Goal: Task Accomplishment & Management: Complete application form

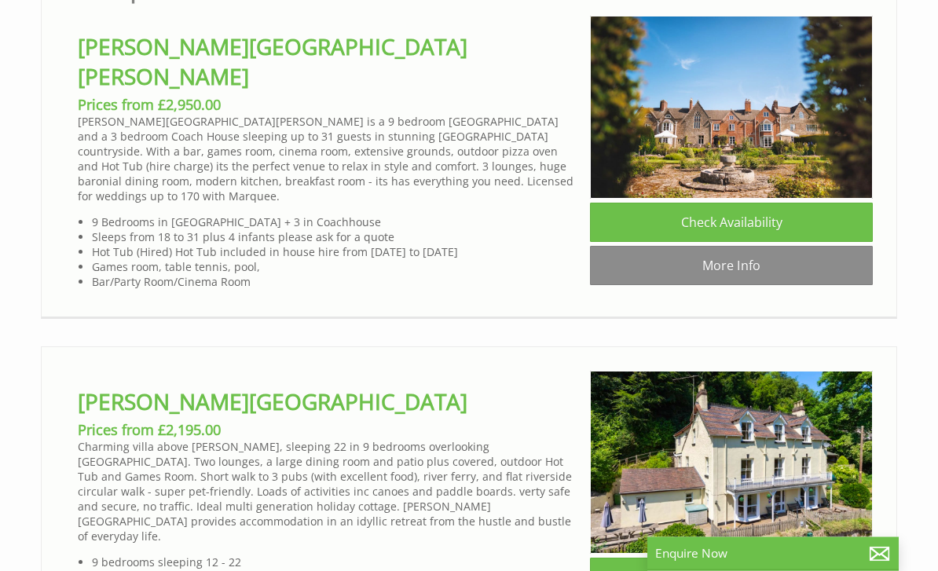
scroll to position [864, 0]
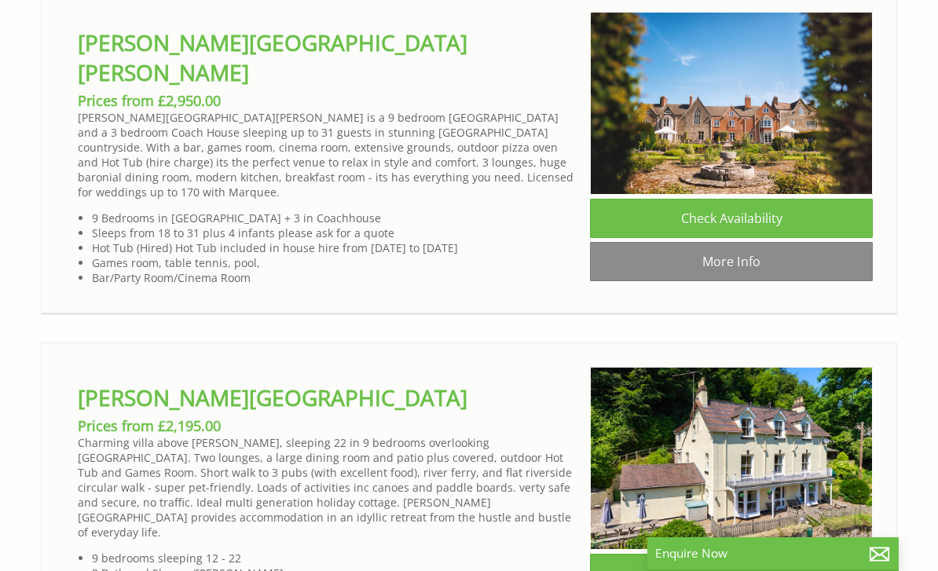
click at [771, 226] on link "Check Availability" at bounding box center [731, 218] width 283 height 39
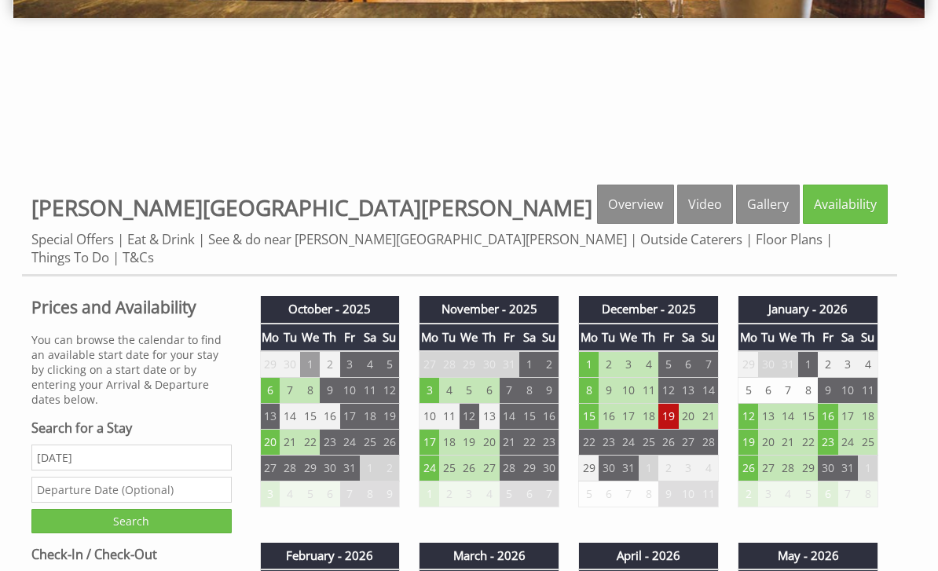
scroll to position [398, 0]
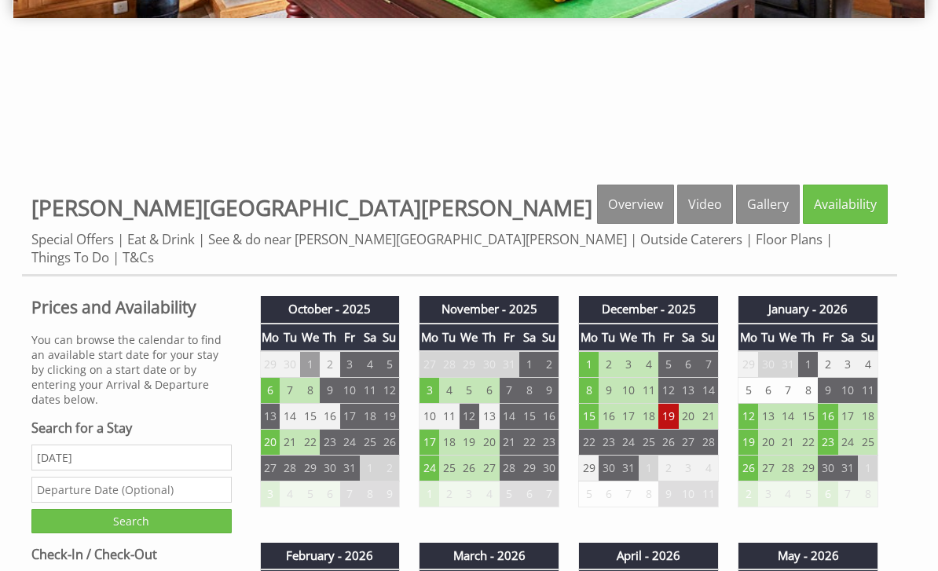
click at [756, 248] on link "Floor Plans" at bounding box center [789, 239] width 67 height 18
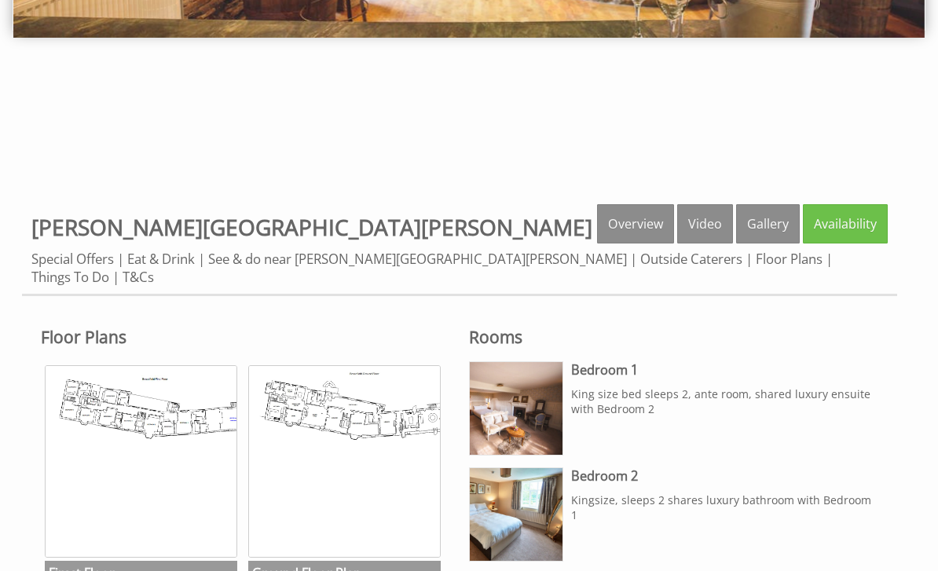
scroll to position [378, 0]
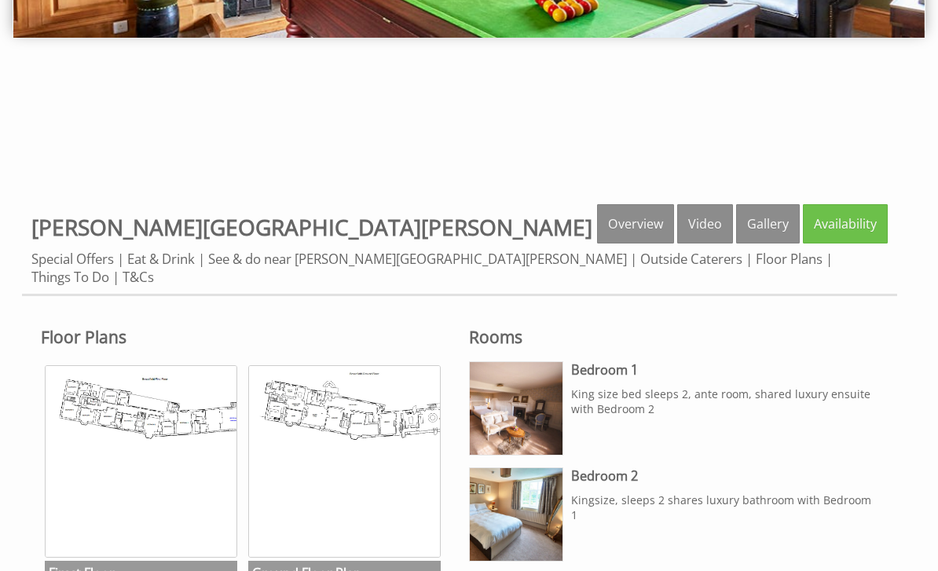
click at [154, 268] on link "T&Cs" at bounding box center [138, 277] width 31 height 18
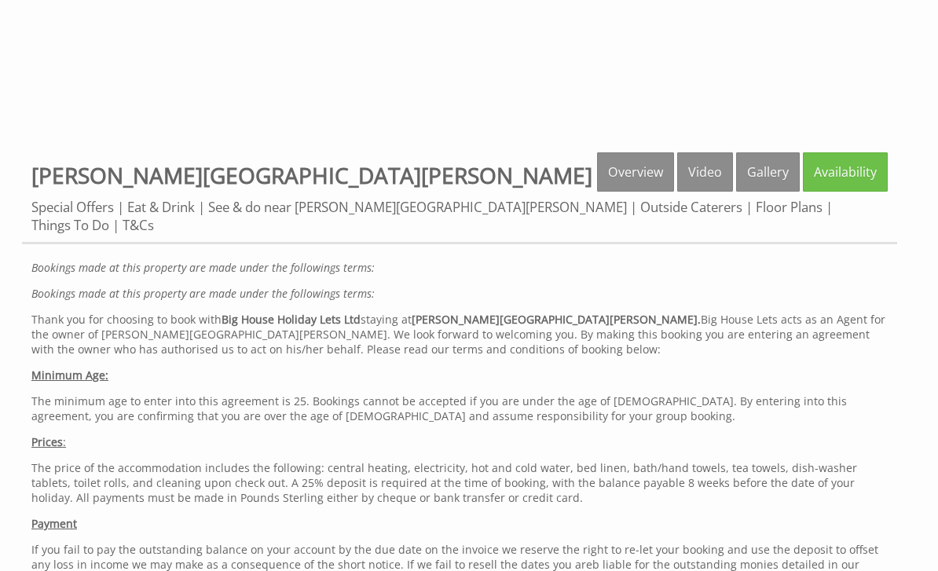
scroll to position [430, 0]
click at [756, 204] on link "Floor Plans" at bounding box center [789, 207] width 67 height 18
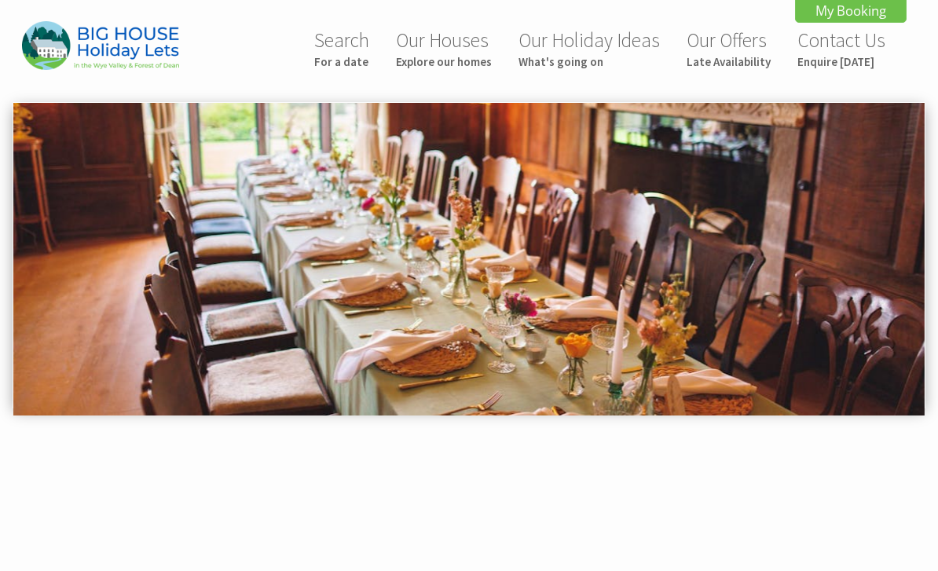
scroll to position [480, 0]
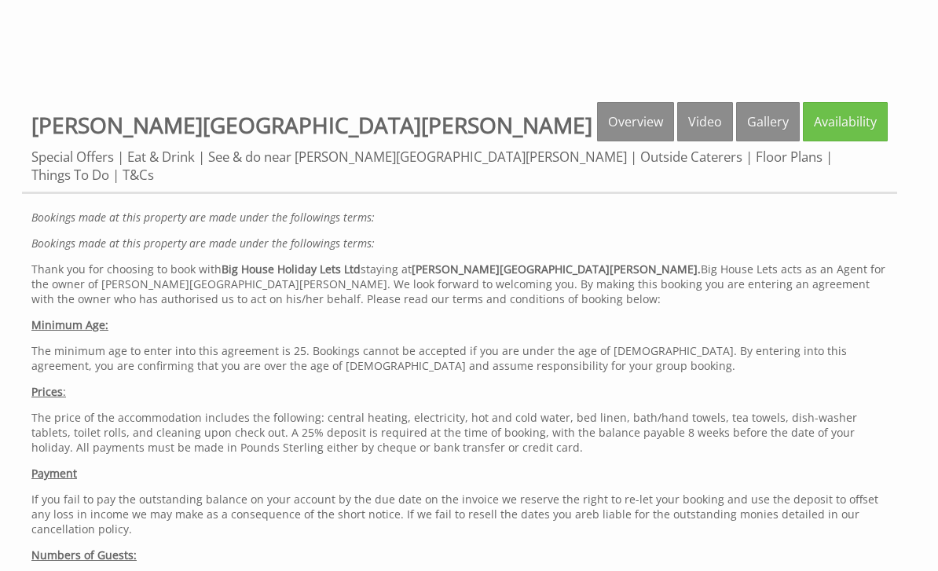
click at [64, 159] on link "Special Offers" at bounding box center [72, 157] width 83 height 18
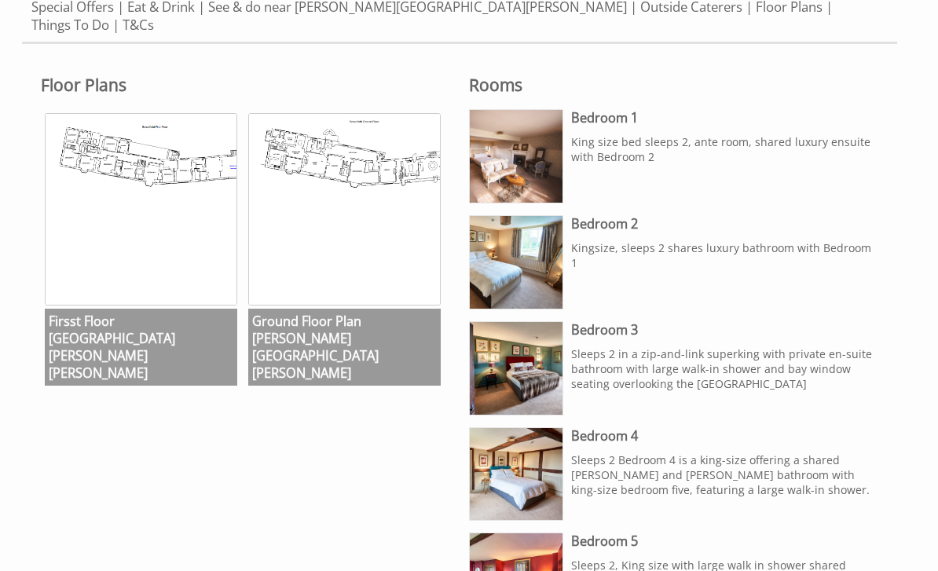
scroll to position [630, 0]
click at [116, 177] on img at bounding box center [141, 209] width 193 height 193
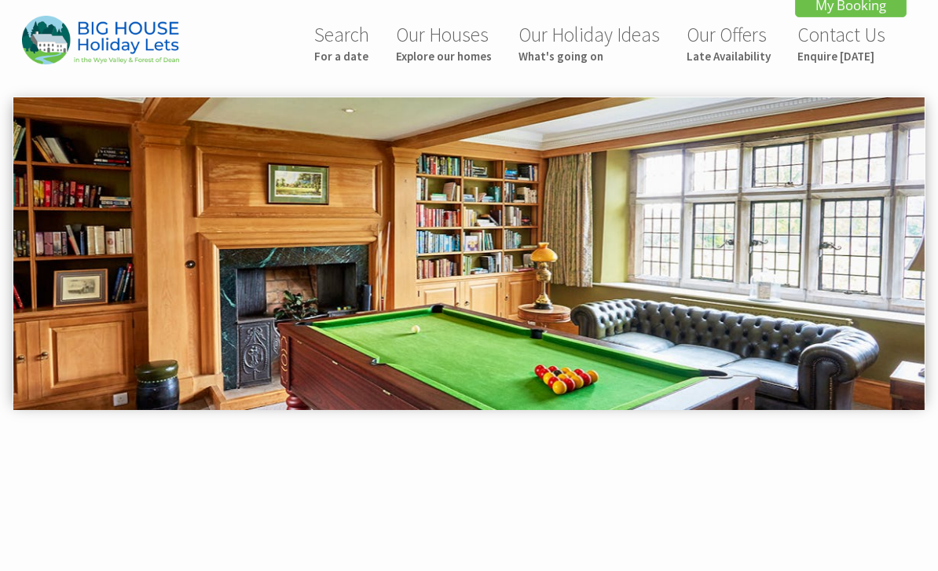
scroll to position [6, 0]
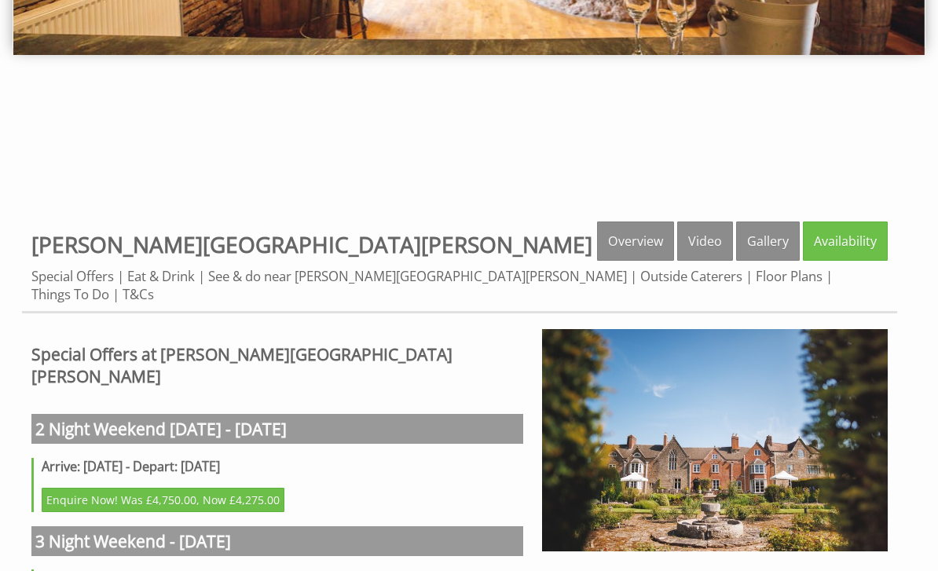
scroll to position [298, 0]
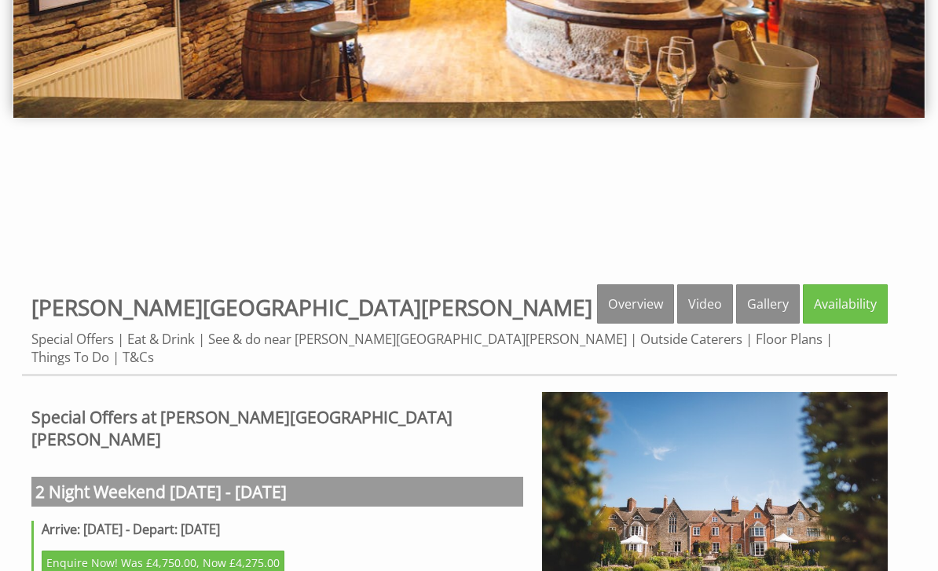
click at [658, 298] on link "Overview" at bounding box center [635, 303] width 77 height 39
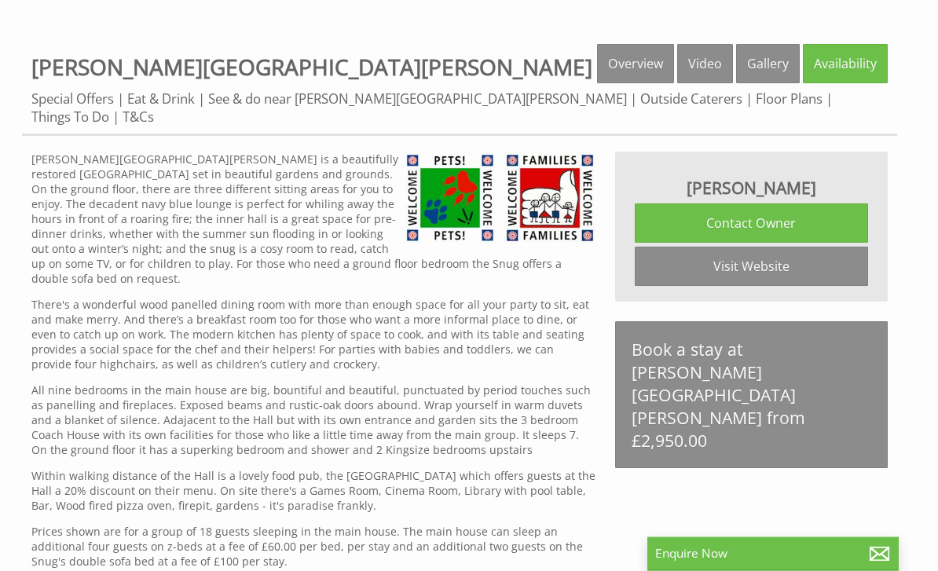
scroll to position [483, 0]
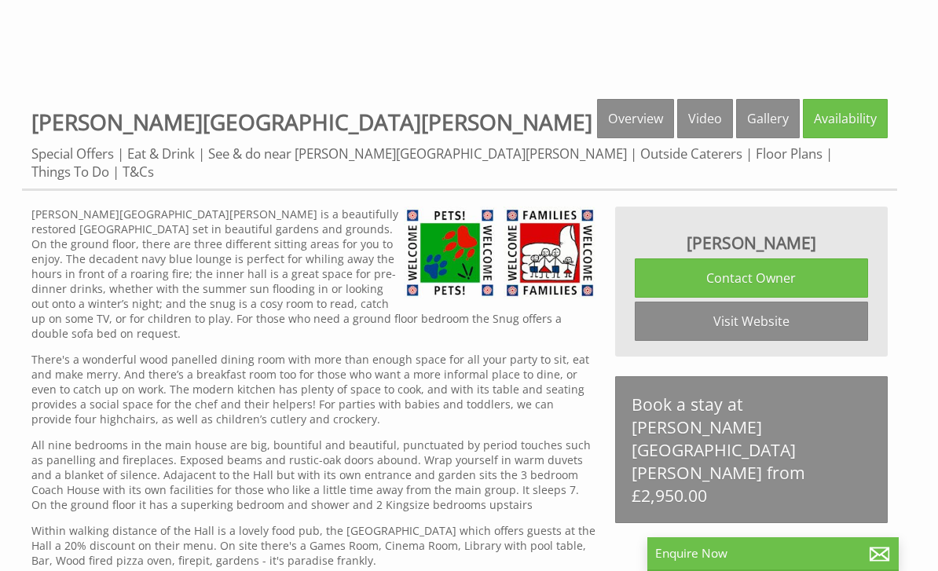
click at [158, 153] on link "Eat & Drink" at bounding box center [161, 154] width 68 height 18
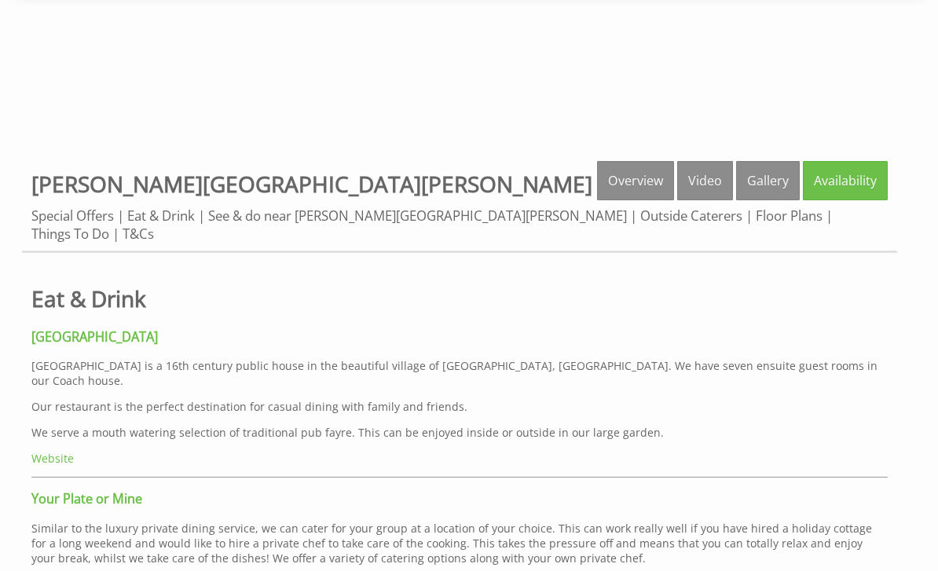
scroll to position [417, 0]
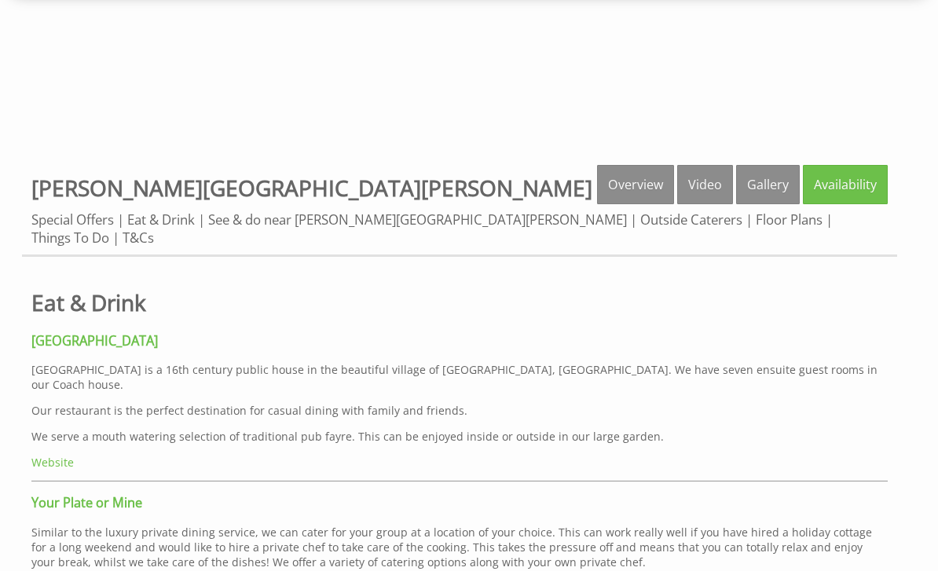
click at [650, 185] on link "Overview" at bounding box center [635, 184] width 77 height 39
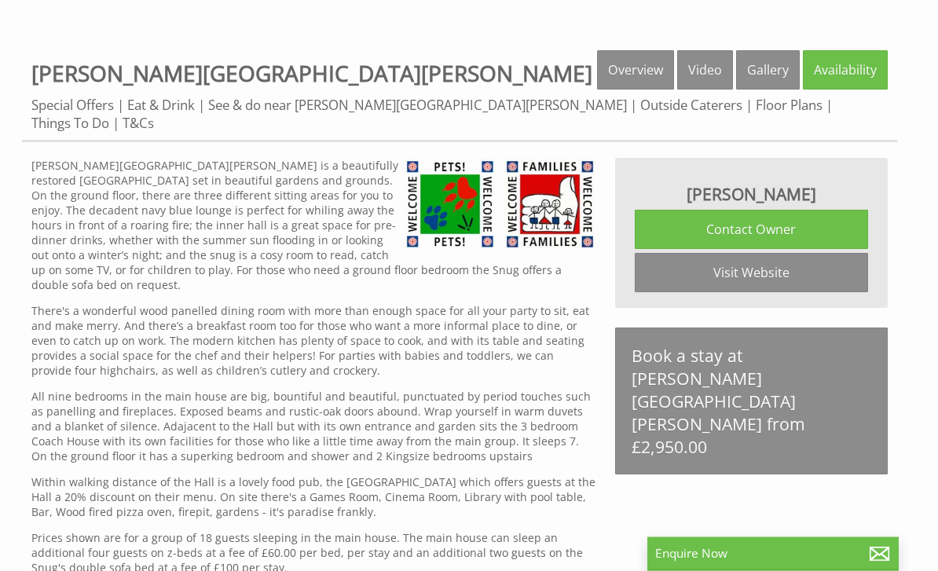
scroll to position [518, 0]
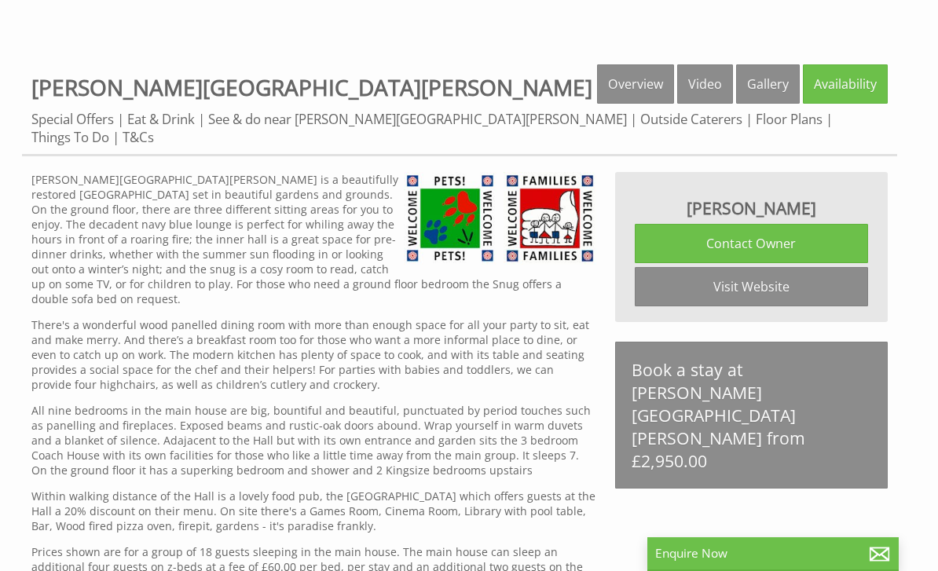
click at [776, 229] on link "Contact Owner" at bounding box center [751, 243] width 233 height 39
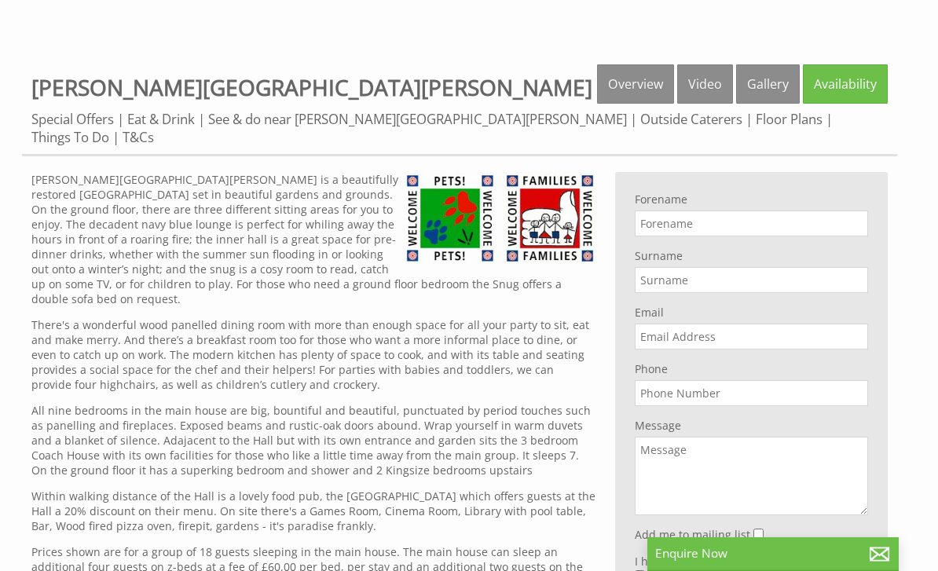
click at [775, 388] on input "Phone" at bounding box center [751, 393] width 233 height 26
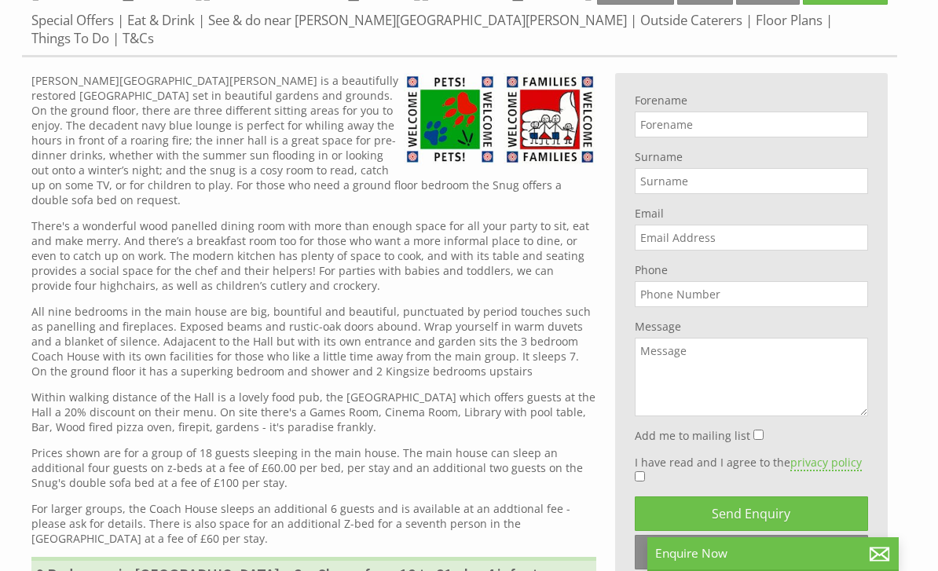
scroll to position [578, 0]
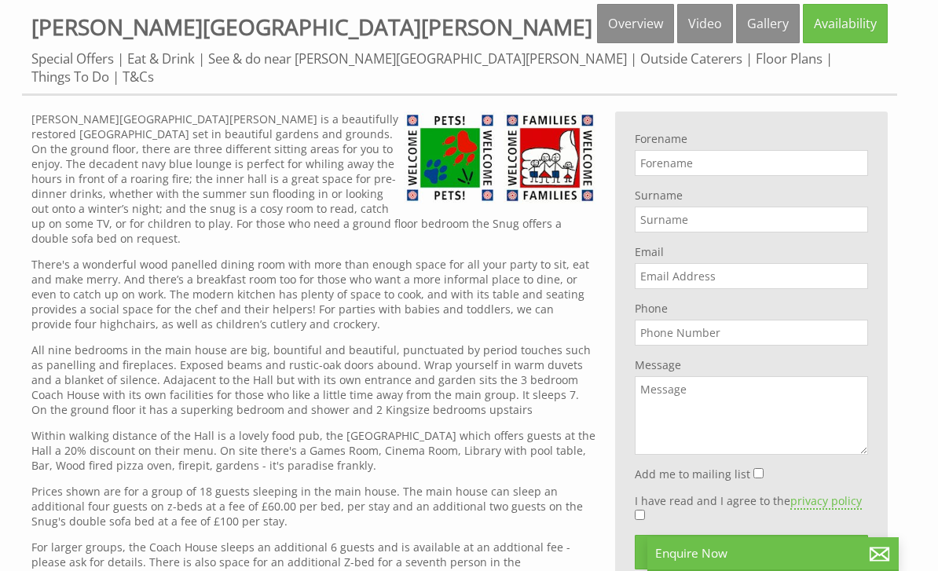
click at [701, 155] on input "Forename" at bounding box center [751, 163] width 233 height 26
type input "[PERSON_NAME]"
click at [732, 210] on input "Surname" at bounding box center [751, 220] width 233 height 26
type input "Faveyrol"
click at [743, 268] on input "Email" at bounding box center [751, 276] width 233 height 26
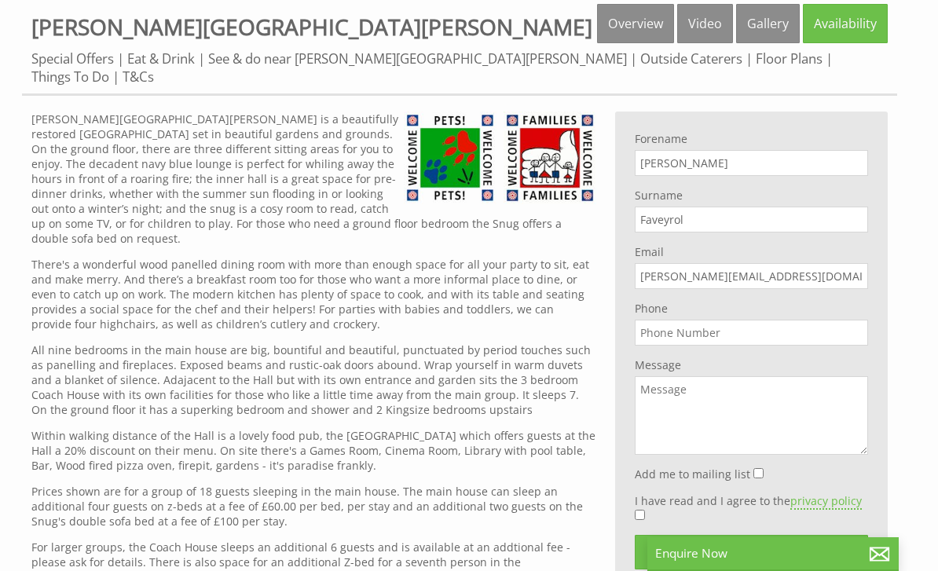
type input "[PERSON_NAME][EMAIL_ADDRESS][DOMAIN_NAME]"
click at [738, 335] on div "Phone" at bounding box center [751, 323] width 233 height 45
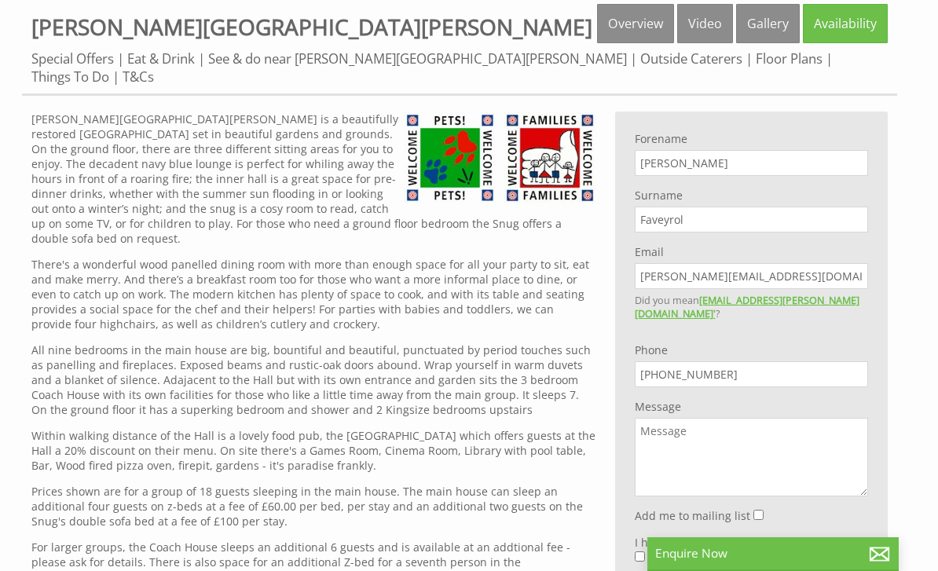
type input "[PHONE_NUMBER]"
click at [710, 418] on textarea "Message" at bounding box center [751, 457] width 233 height 79
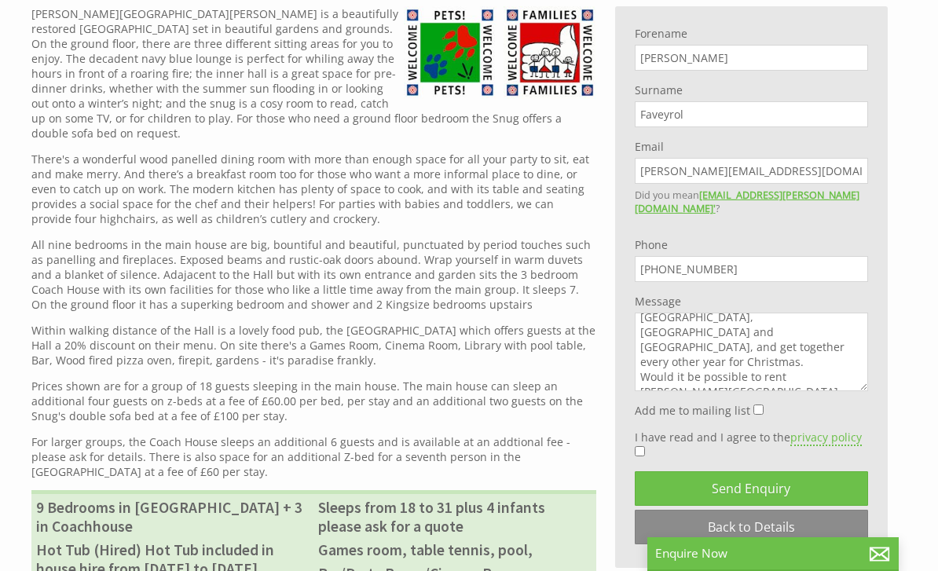
scroll to position [674, 0]
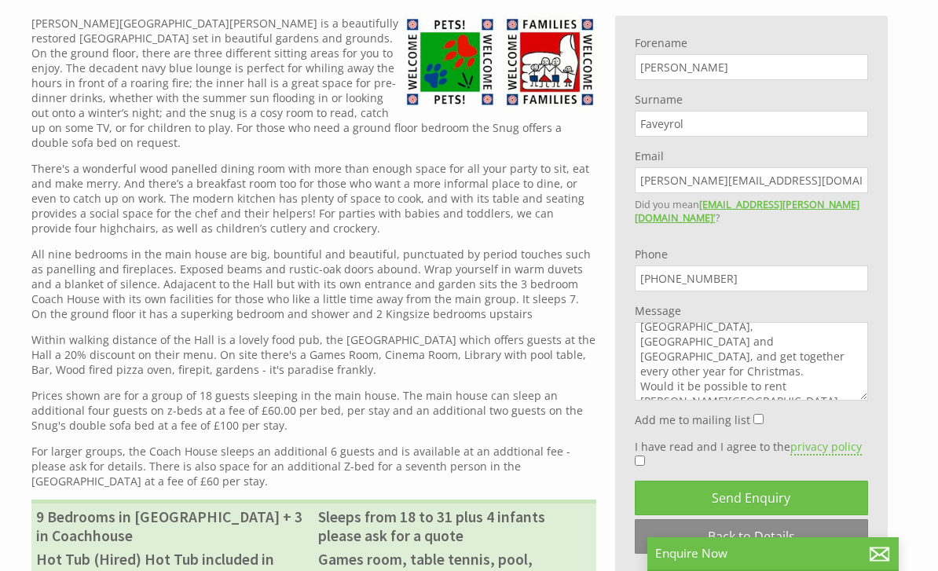
click at [849, 365] on textarea "Hello, We are a family spread out between the [GEOGRAPHIC_DATA], the [GEOGRAPHI…" at bounding box center [751, 361] width 233 height 79
type textarea "Hello, We are a family spread out between the [GEOGRAPHIC_DATA], the [GEOGRAPHI…"
click at [644, 456] on input "I have read and I agree to the privacy policy" at bounding box center [640, 461] width 10 height 10
checkbox input "true"
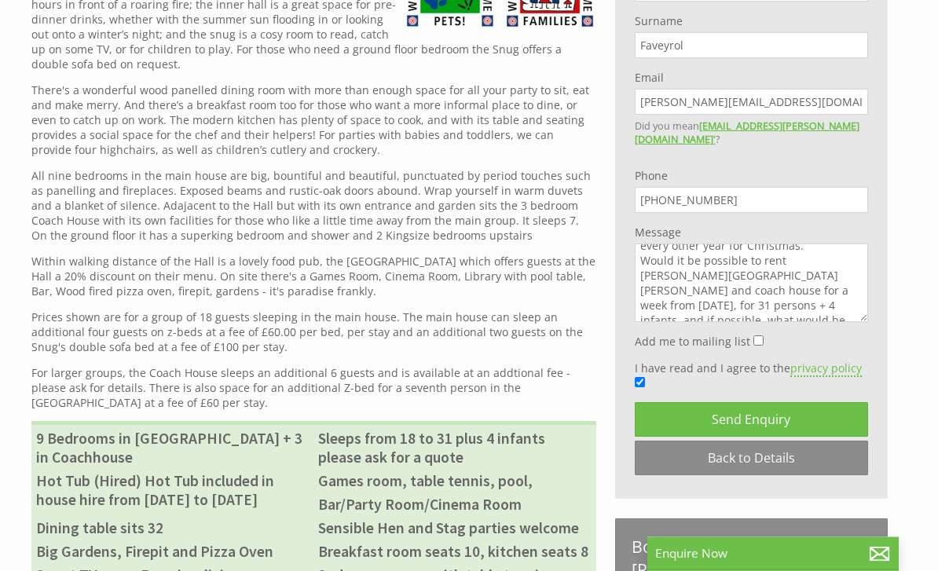
scroll to position [753, 0]
click at [758, 411] on span "Send Enquiry" at bounding box center [751, 419] width 79 height 17
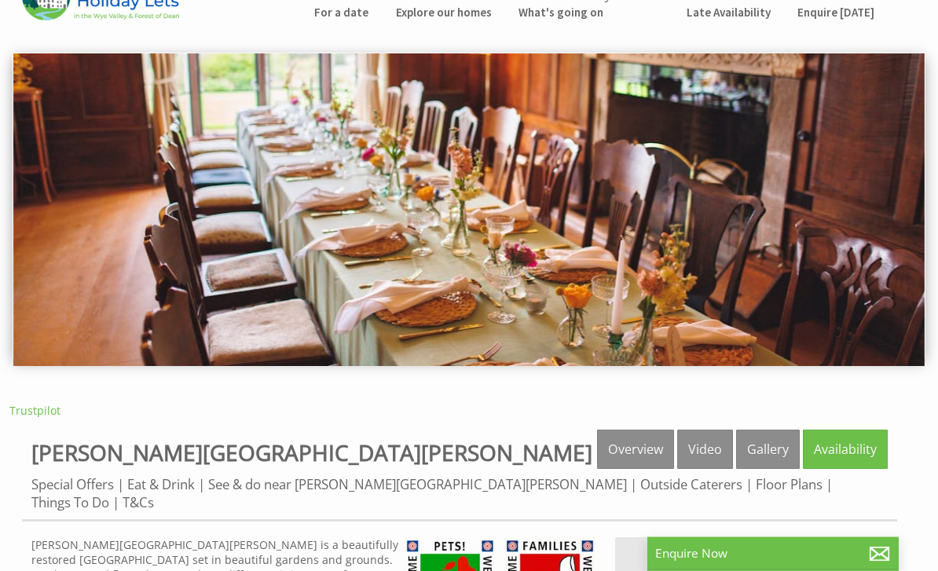
scroll to position [0, 0]
